Goal: Transaction & Acquisition: Purchase product/service

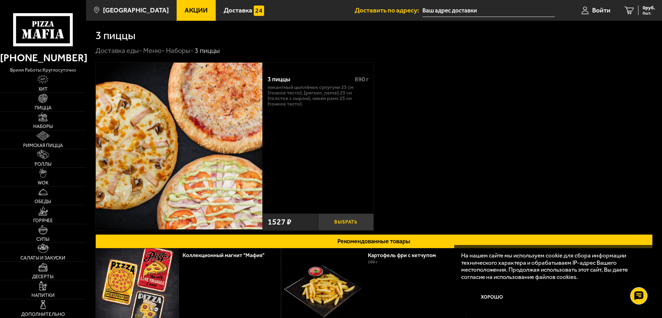
click at [348, 222] on button "Выбрать" at bounding box center [346, 221] width 56 height 17
click at [631, 8] on div "1527 руб. 1 шт." at bounding box center [642, 11] width 25 height 10
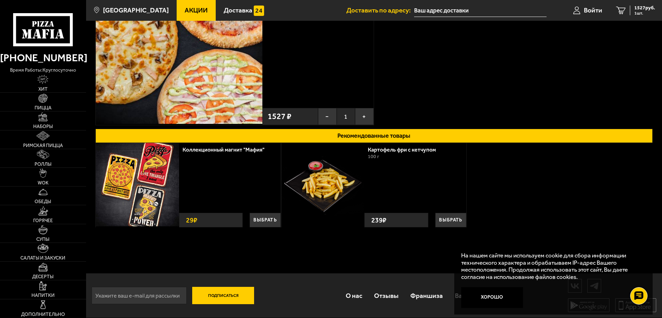
scroll to position [106, 0]
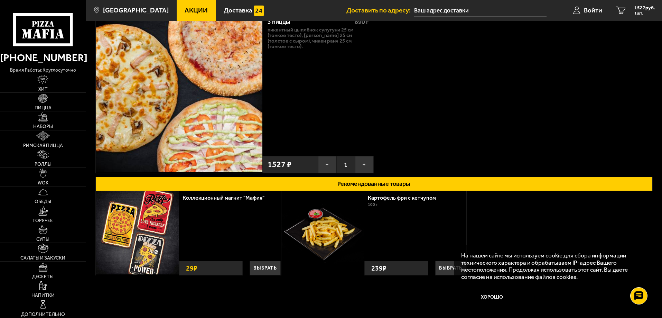
scroll to position [106, 0]
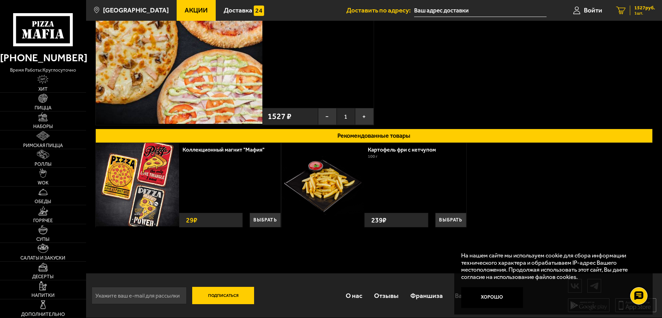
click at [644, 9] on span "1527 руб." at bounding box center [644, 8] width 21 height 5
